Goal: Task Accomplishment & Management: Use online tool/utility

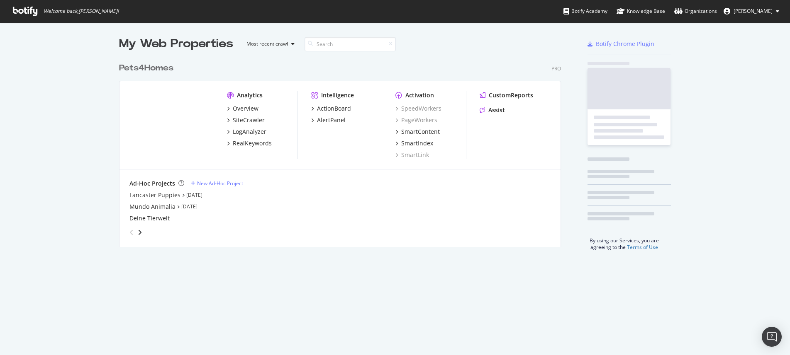
scroll to position [189, 442]
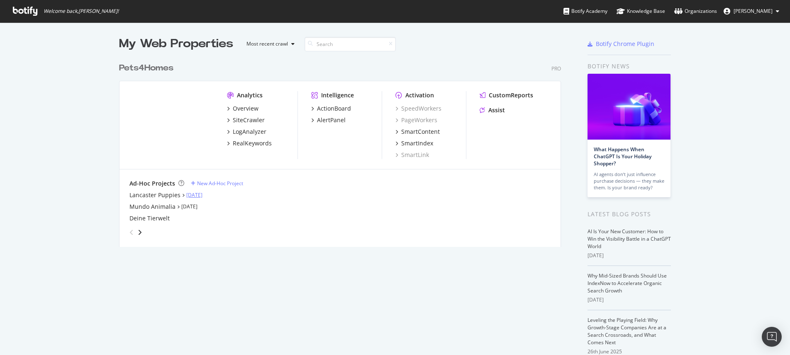
click at [194, 197] on link "Aug 22nd 25" at bounding box center [194, 195] width 16 height 7
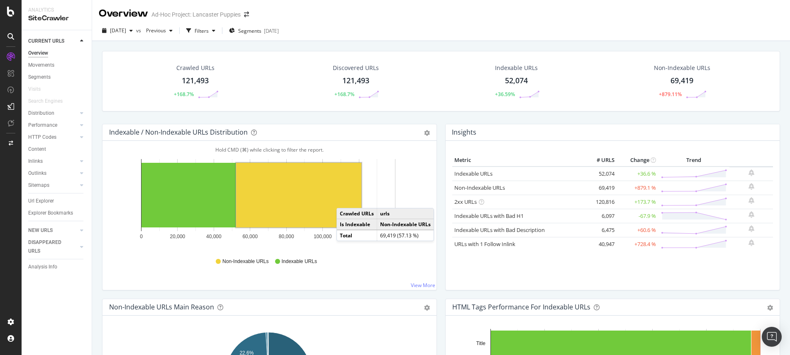
click at [345, 200] on rect "A chart." at bounding box center [298, 195] width 125 height 65
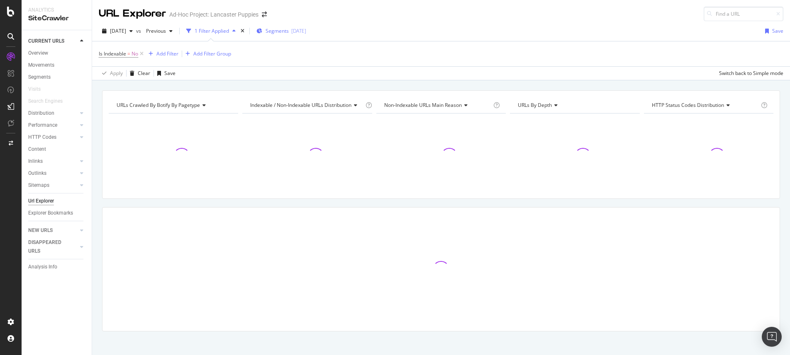
click at [306, 30] on div "[DATE]" at bounding box center [298, 30] width 15 height 7
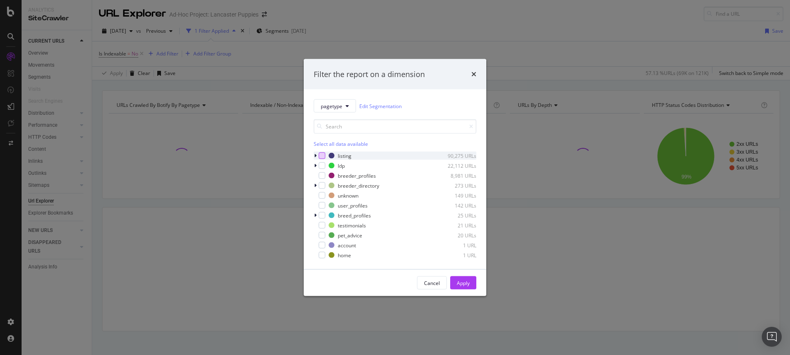
click at [324, 153] on div "modal" at bounding box center [322, 156] width 7 height 7
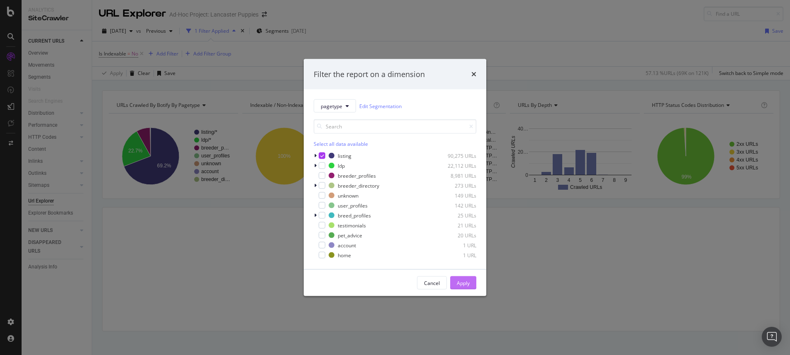
click at [467, 283] on div "Apply" at bounding box center [463, 283] width 13 height 7
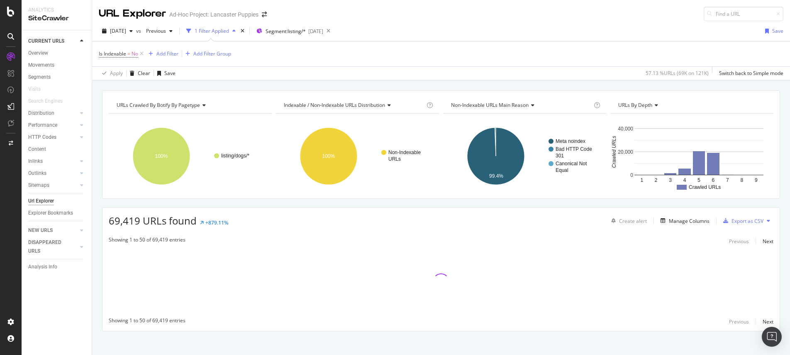
click at [42, 201] on div "Url Explorer" at bounding box center [41, 201] width 26 height 9
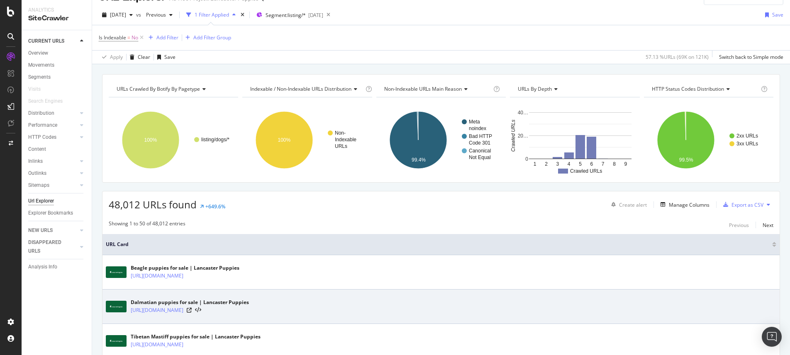
scroll to position [41, 0]
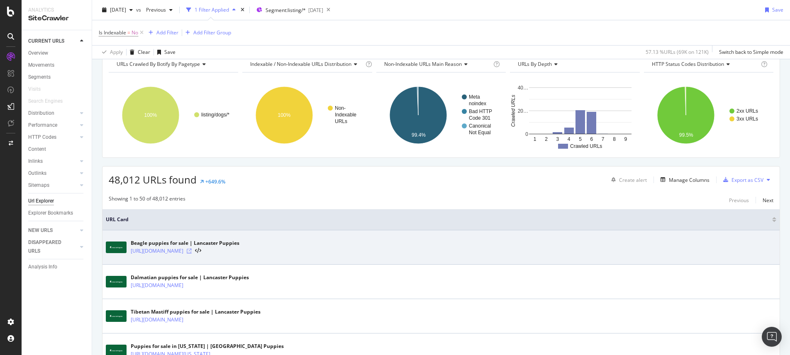
click at [192, 251] on icon at bounding box center [189, 251] width 5 height 5
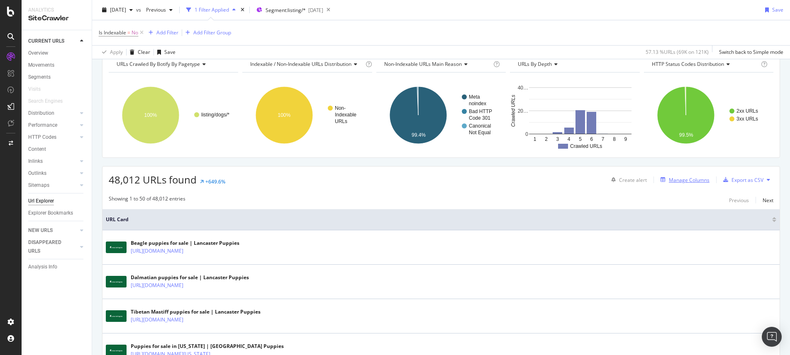
click at [660, 177] on div "Manage Columns" at bounding box center [683, 179] width 52 height 9
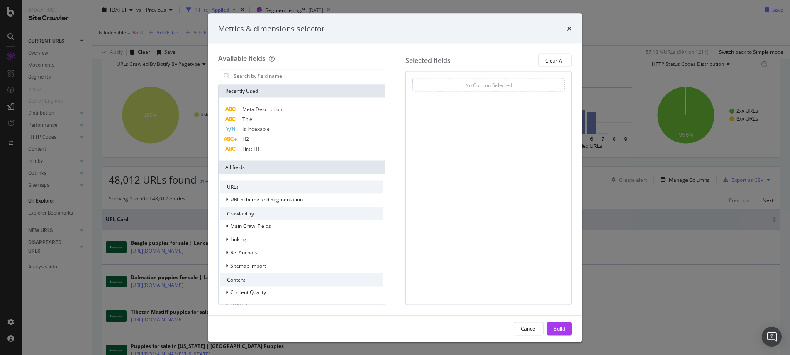
click at [674, 229] on div "Metrics & dimensions selector Available fields Recently Used Meta Description T…" at bounding box center [395, 177] width 790 height 355
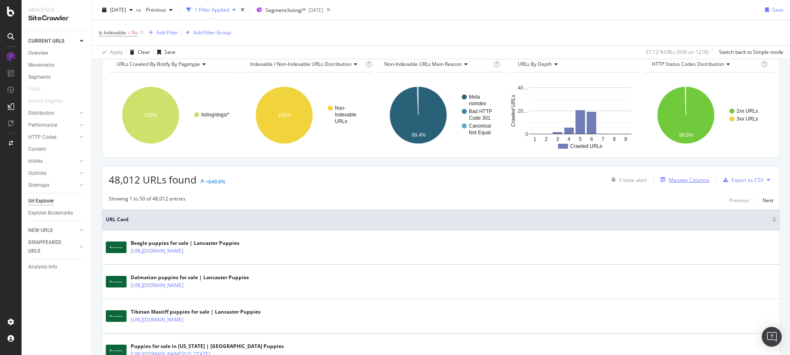
click at [684, 183] on div "Manage Columns" at bounding box center [689, 180] width 41 height 7
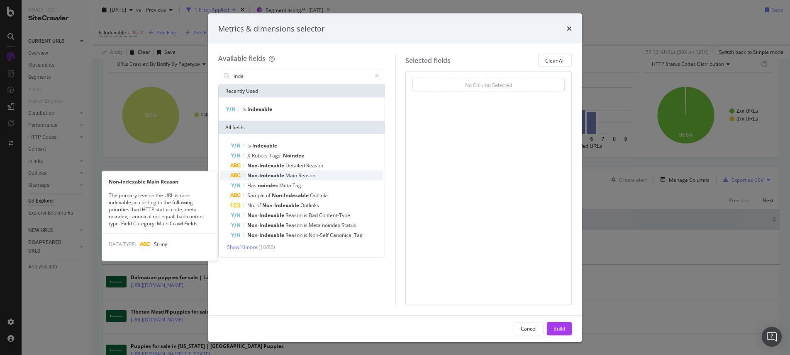
type input "inde"
click at [275, 174] on span "Non-Indexable" at bounding box center [266, 175] width 38 height 7
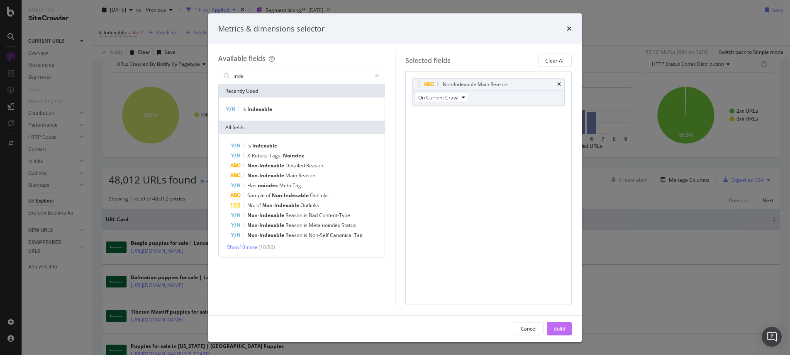
click at [560, 331] on div "Build" at bounding box center [559, 328] width 12 height 7
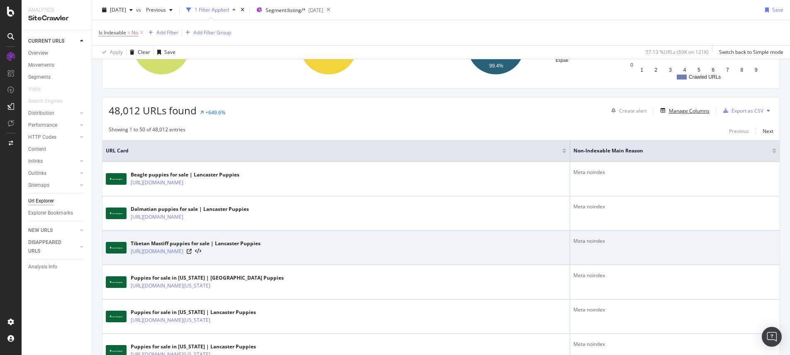
scroll to position [127, 0]
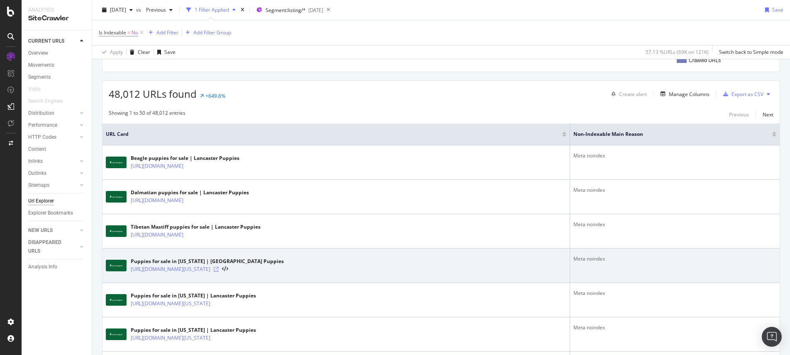
click at [219, 270] on icon at bounding box center [216, 269] width 5 height 5
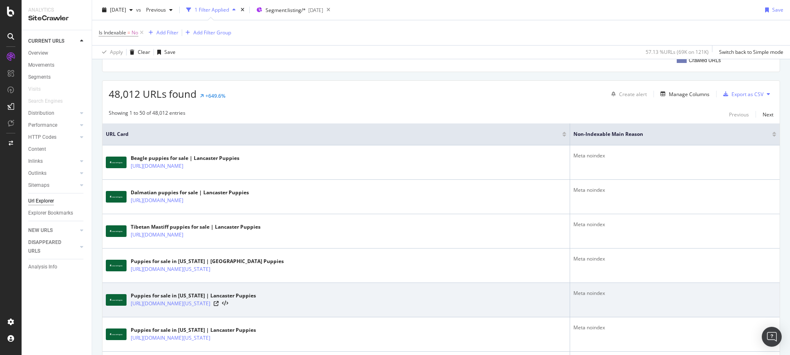
scroll to position [259, 0]
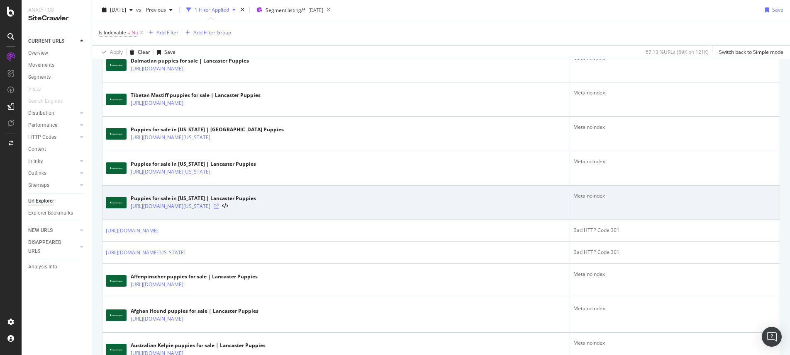
click at [219, 206] on icon at bounding box center [216, 206] width 5 height 5
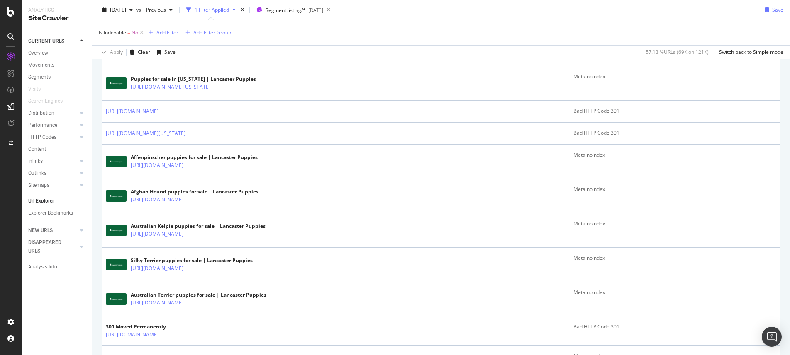
scroll to position [0, 0]
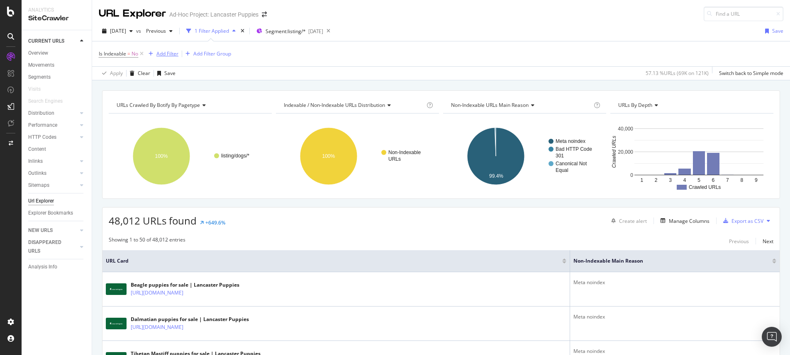
click at [172, 52] on div "Add Filter" at bounding box center [167, 53] width 22 height 7
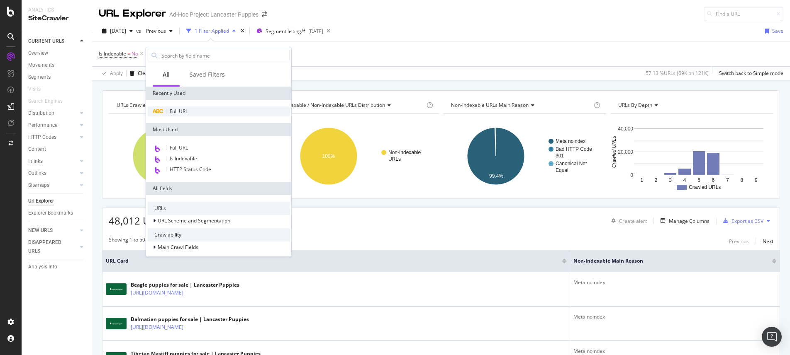
click at [187, 108] on span "Full URL" at bounding box center [179, 111] width 18 height 7
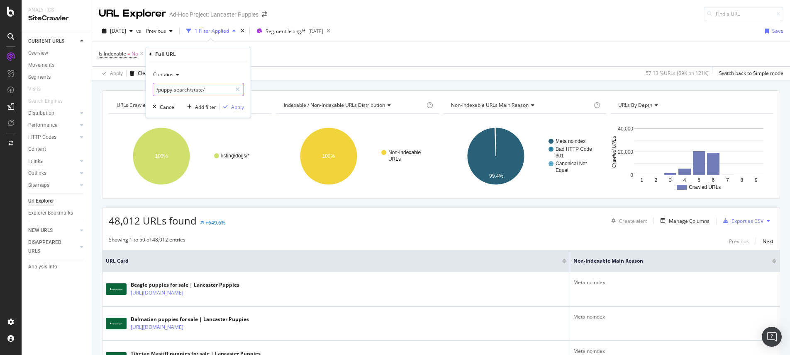
click at [183, 91] on input "/puppy-search/state/" at bounding box center [192, 89] width 78 height 13
click at [170, 74] on span "Contains" at bounding box center [163, 74] width 20 height 7
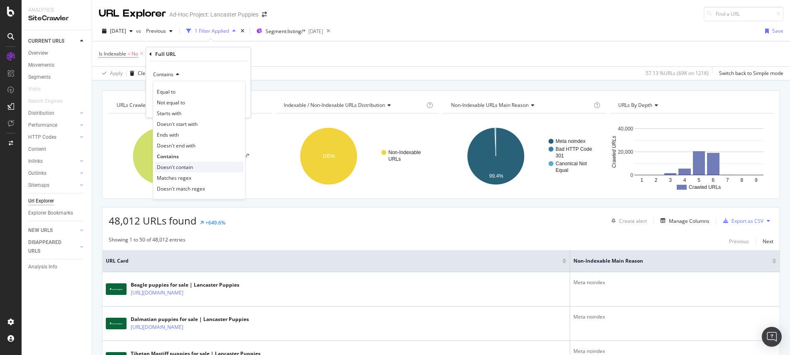
click at [191, 164] on span "Doesn't contain" at bounding box center [175, 167] width 36 height 7
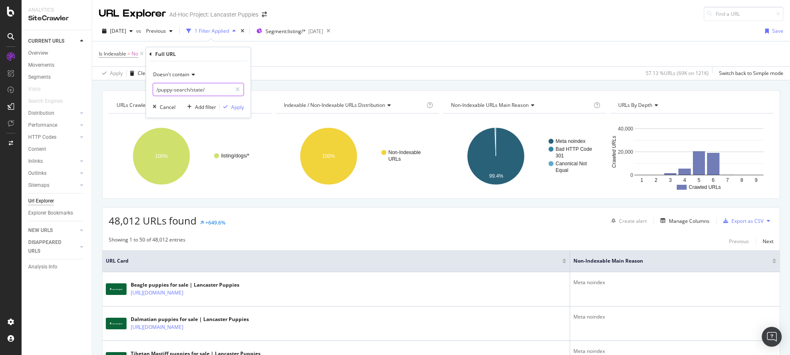
click at [182, 88] on input "/puppy-search/state/" at bounding box center [192, 89] width 78 height 13
type input "united-states"
click at [237, 107] on div "Apply" at bounding box center [237, 107] width 13 height 7
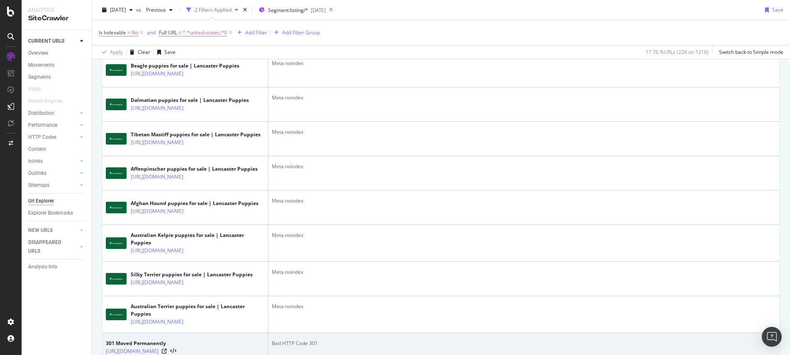
scroll to position [433, 0]
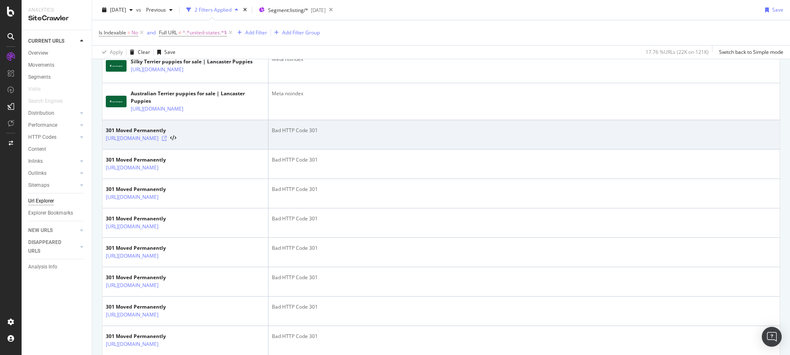
click at [167, 141] on icon at bounding box center [164, 138] width 5 height 5
click at [158, 143] on link "[URL][DOMAIN_NAME]" at bounding box center [132, 138] width 53 height 8
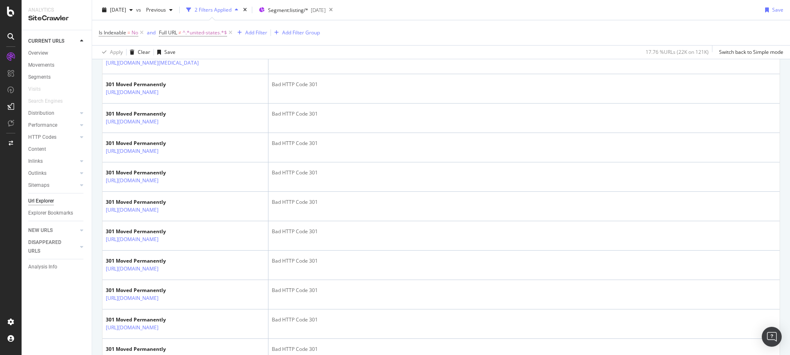
scroll to position [975, 0]
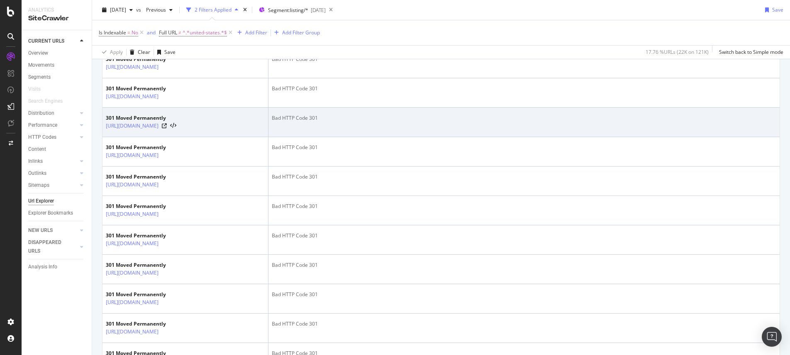
click at [304, 137] on td "Bad HTTP Code 301" at bounding box center [523, 122] width 511 height 29
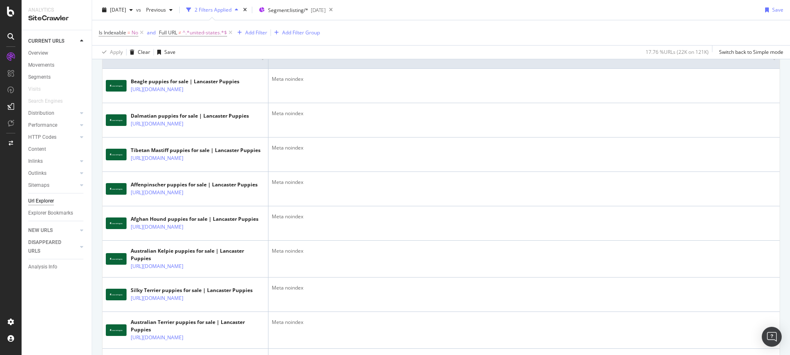
scroll to position [0, 0]
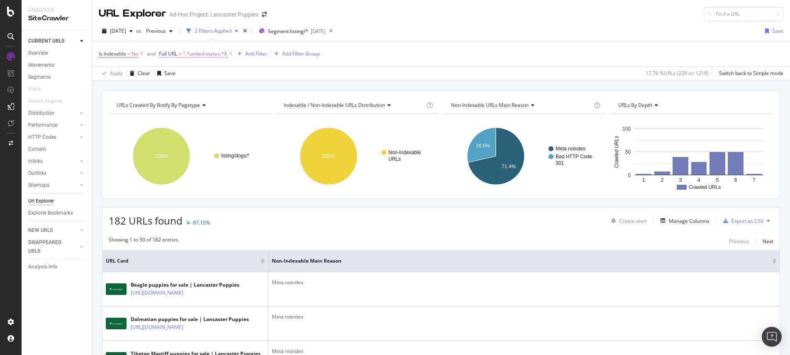
click at [214, 50] on span "^.*united-states.*$" at bounding box center [205, 54] width 44 height 12
click at [199, 77] on div "Doesn't contain" at bounding box center [212, 73] width 91 height 13
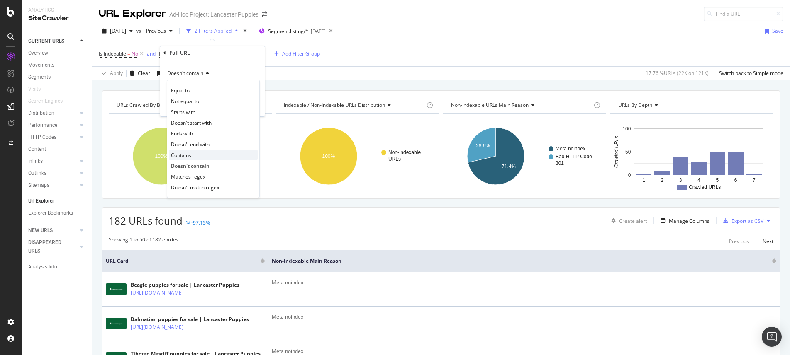
click at [202, 158] on div "Contains" at bounding box center [213, 155] width 89 height 11
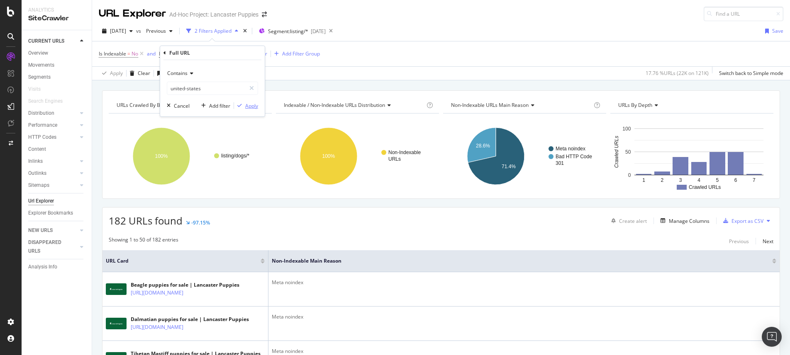
click at [254, 105] on div "Apply" at bounding box center [251, 105] width 13 height 7
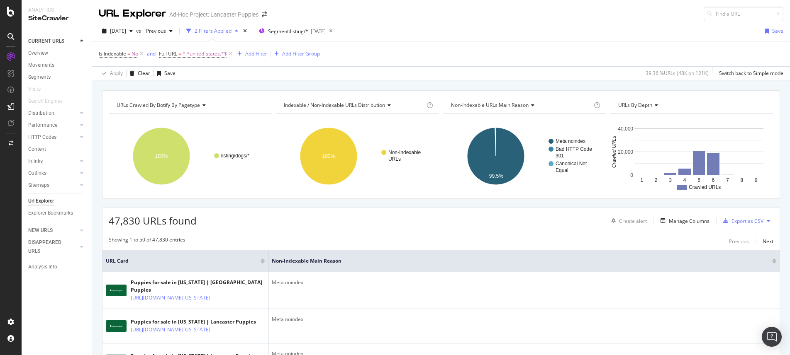
click at [338, 212] on div "47,830 URLs found Create alert Manage Columns Export as CSV" at bounding box center [440, 218] width 677 height 20
click at [731, 224] on div "Export as CSV" at bounding box center [747, 221] width 32 height 7
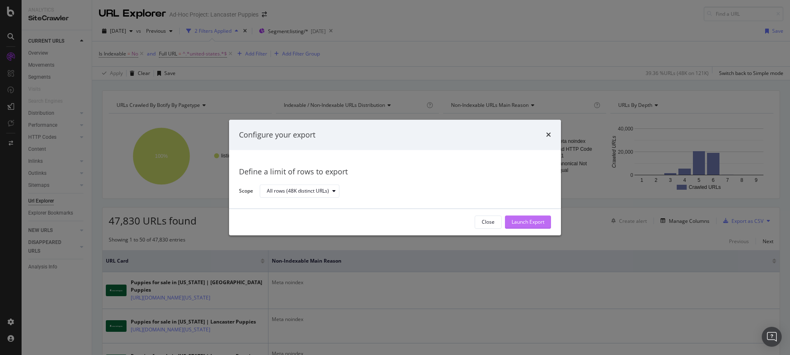
click at [528, 219] on div "Launch Export" at bounding box center [527, 222] width 33 height 7
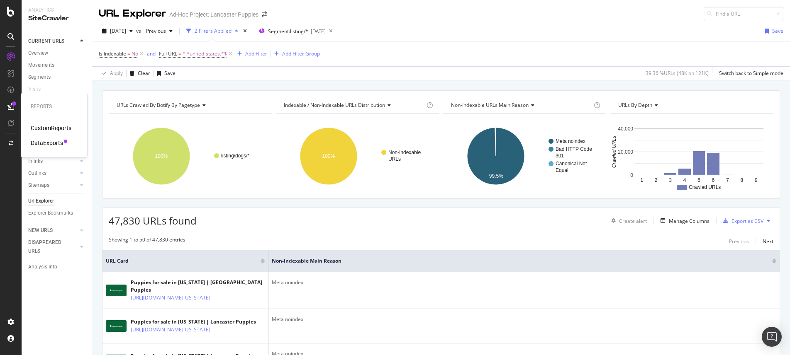
click at [59, 143] on div "DataExports" at bounding box center [47, 143] width 32 height 8
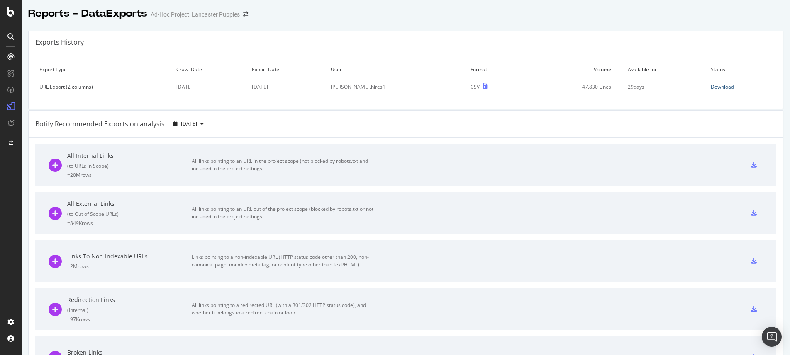
click at [711, 86] on div "Download" at bounding box center [722, 86] width 23 height 7
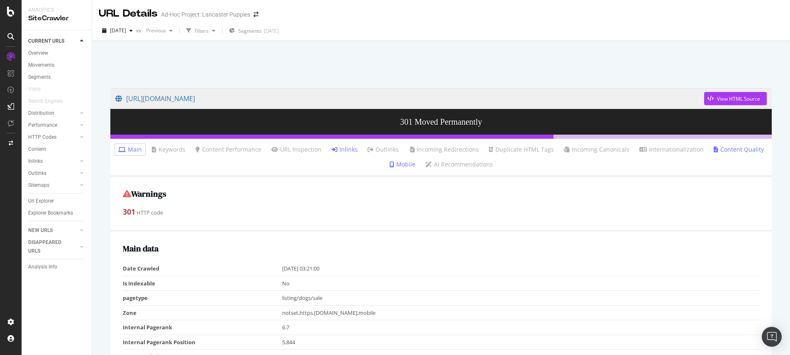
click at [351, 152] on link "Inlinks" at bounding box center [344, 150] width 26 height 8
